Goal: Navigation & Orientation: Find specific page/section

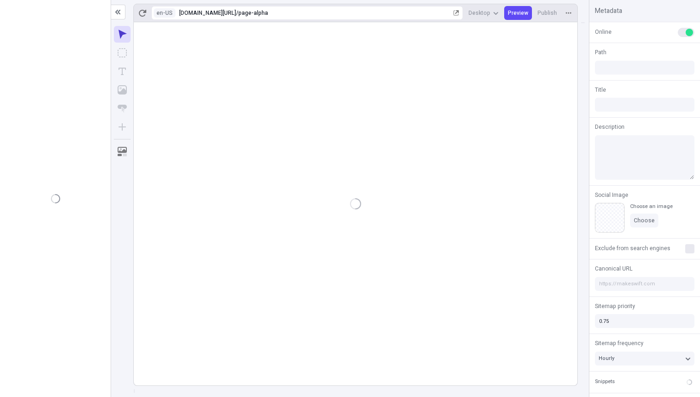
type input "/page-alpha"
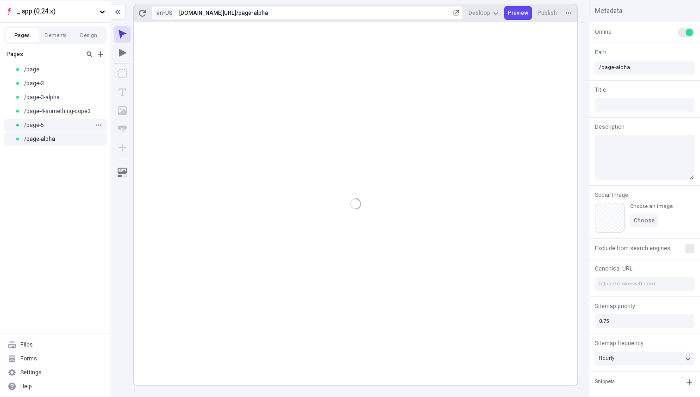
click at [48, 129] on div "/page-5" at bounding box center [55, 125] width 111 height 14
type input "/page-5"
click at [48, 95] on span "/page-3-alpha" at bounding box center [42, 97] width 36 height 7
type input "/page-3-alpha"
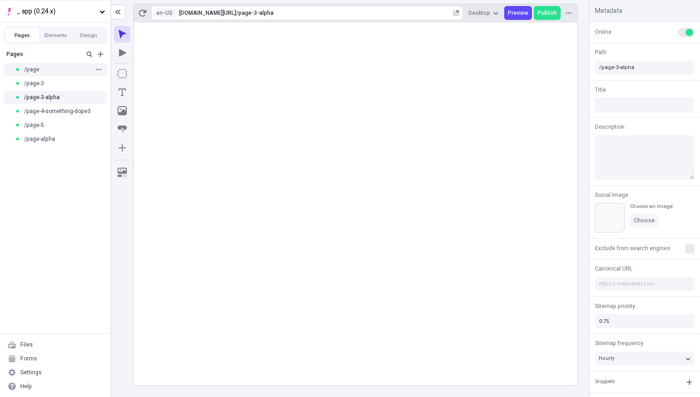
click at [47, 75] on div "/page" at bounding box center [55, 70] width 111 height 14
type input "/page"
click at [41, 121] on span "/page-5" at bounding box center [34, 124] width 20 height 7
click at [47, 97] on span "/page-3-alpha" at bounding box center [42, 97] width 36 height 7
click at [45, 114] on span "/page-4-something-dope3" at bounding box center [57, 110] width 66 height 7
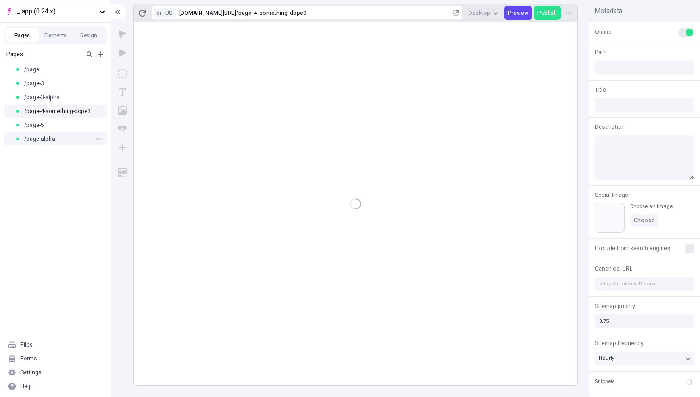
click at [44, 132] on div "/page-alpha" at bounding box center [55, 139] width 111 height 14
type input "/page-4-something-dope3"
click at [44, 126] on div "/page-5" at bounding box center [52, 124] width 75 height 7
click at [46, 100] on span "/page-3-alpha" at bounding box center [42, 97] width 36 height 7
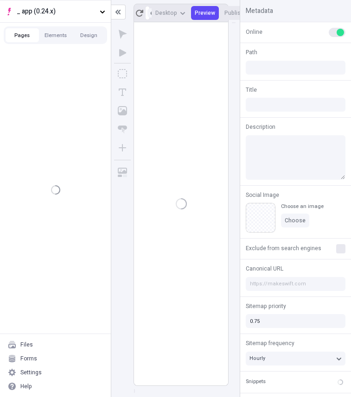
type input "/page-3-alpha"
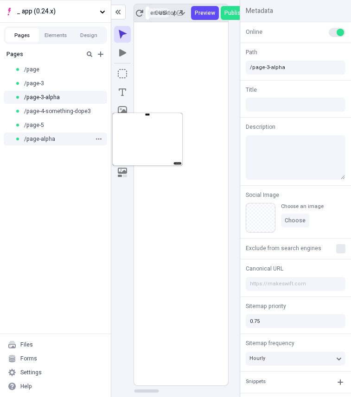
click at [34, 135] on span "/page-alpha" at bounding box center [39, 138] width 31 height 7
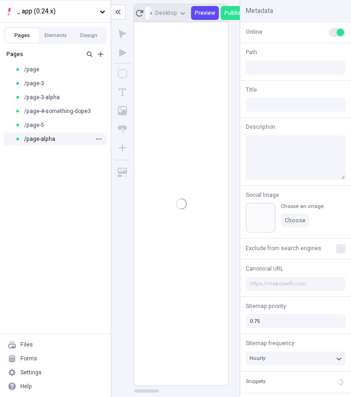
type input "/page-alpha"
click at [44, 78] on div "/page-3" at bounding box center [55, 83] width 111 height 14
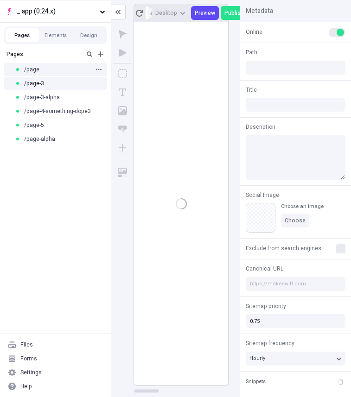
click at [47, 66] on div "/page" at bounding box center [52, 69] width 75 height 7
type input "/page"
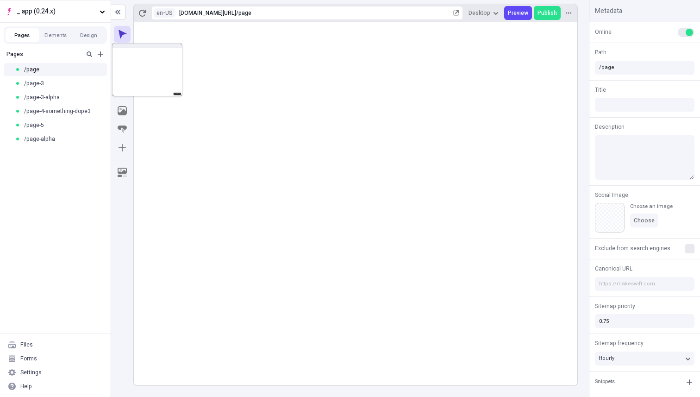
click at [282, 215] on rect at bounding box center [356, 203] width 444 height 363
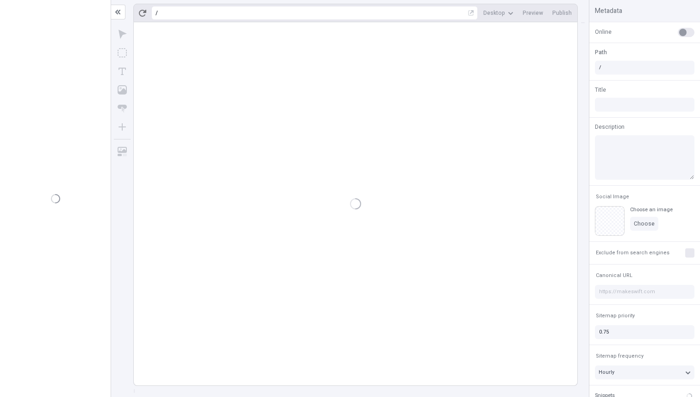
type input "/page"
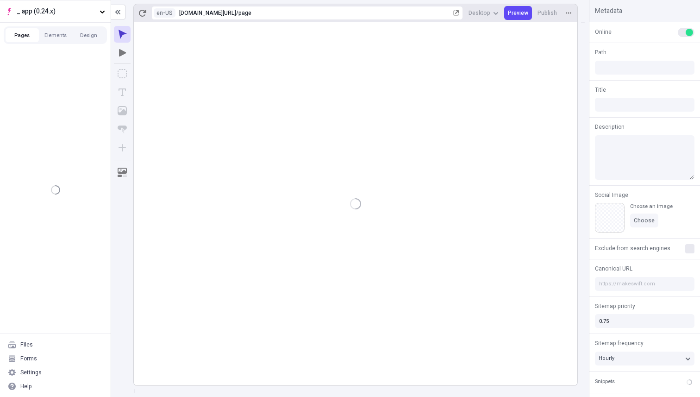
type input "/page"
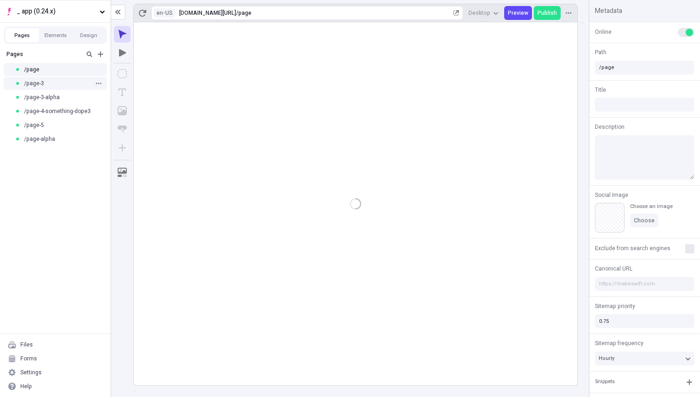
click at [43, 85] on span "/page-3" at bounding box center [34, 83] width 20 height 7
click at [44, 99] on span "/page-3-alpha" at bounding box center [42, 97] width 36 height 7
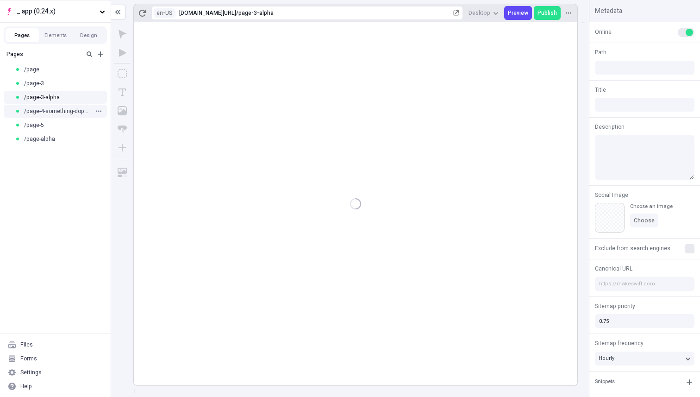
click at [45, 111] on span "/page-4-something-dope3" at bounding box center [57, 110] width 66 height 7
type input "/page-4-something-dope3"
click at [43, 127] on span "/page-5" at bounding box center [34, 124] width 20 height 7
type input "/page-5"
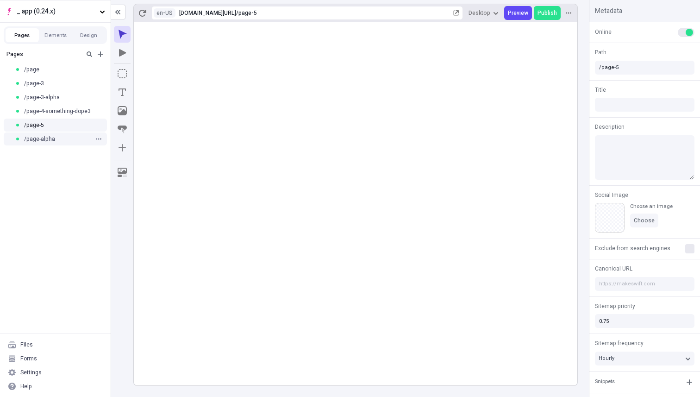
click at [45, 138] on span "/page-alpha" at bounding box center [39, 138] width 31 height 7
type input "/page-alpha"
click at [50, 123] on div "/page-5" at bounding box center [52, 124] width 75 height 7
click at [51, 110] on span "/page-4-something-dope3" at bounding box center [57, 110] width 66 height 7
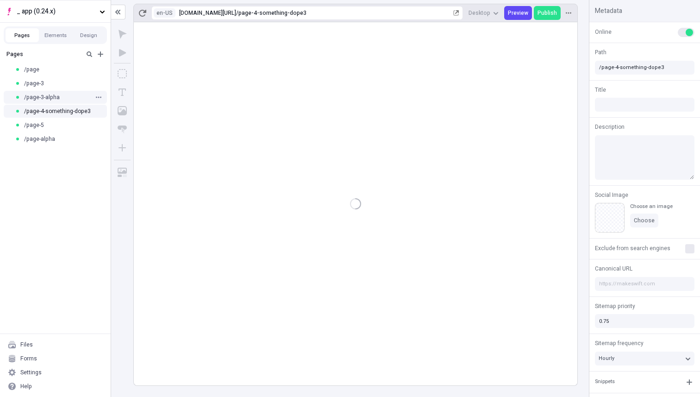
click at [51, 94] on span "/page-3-alpha" at bounding box center [42, 97] width 36 height 7
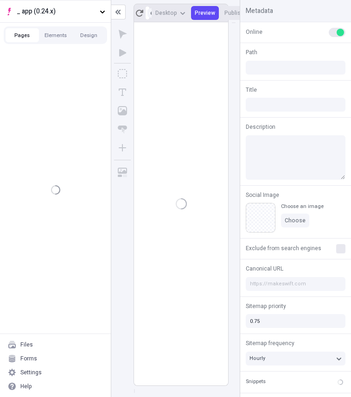
type input "/page-3-alpha"
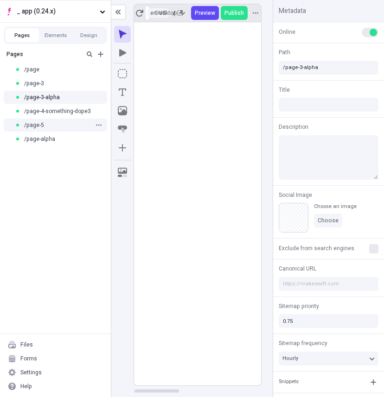
click at [52, 125] on div "/page-5" at bounding box center [52, 124] width 75 height 7
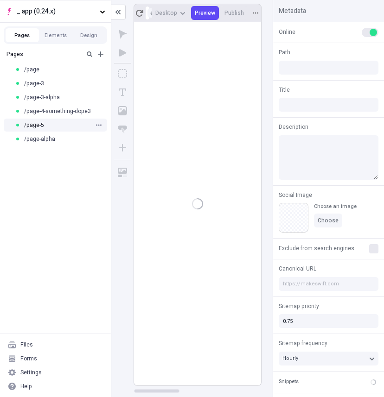
type input "/page-5"
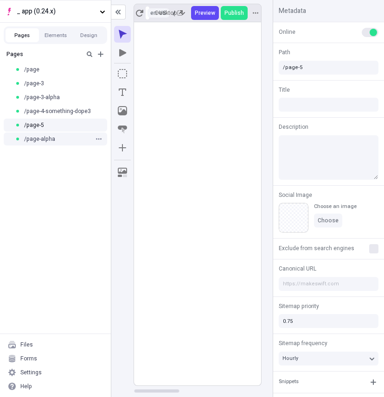
click at [52, 135] on span "/page-alpha" at bounding box center [39, 138] width 31 height 7
type input "/page-alpha"
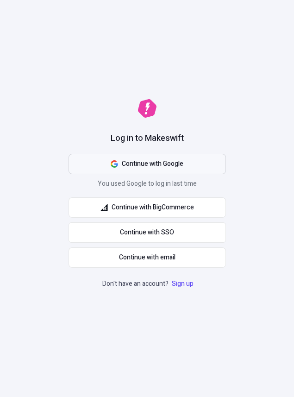
click at [191, 160] on button "Continue with Google" at bounding box center [147, 164] width 157 height 20
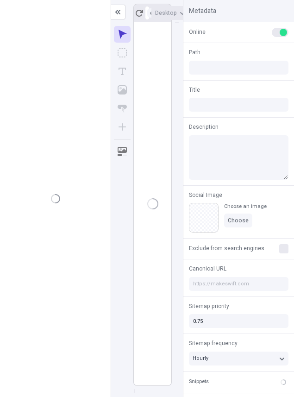
type input "/page-alpha"
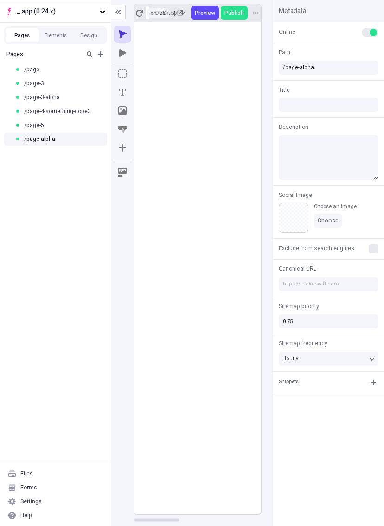
click at [181, 168] on rect at bounding box center [312, 268] width 356 height 492
